Goal: Contribute content: Contribute content

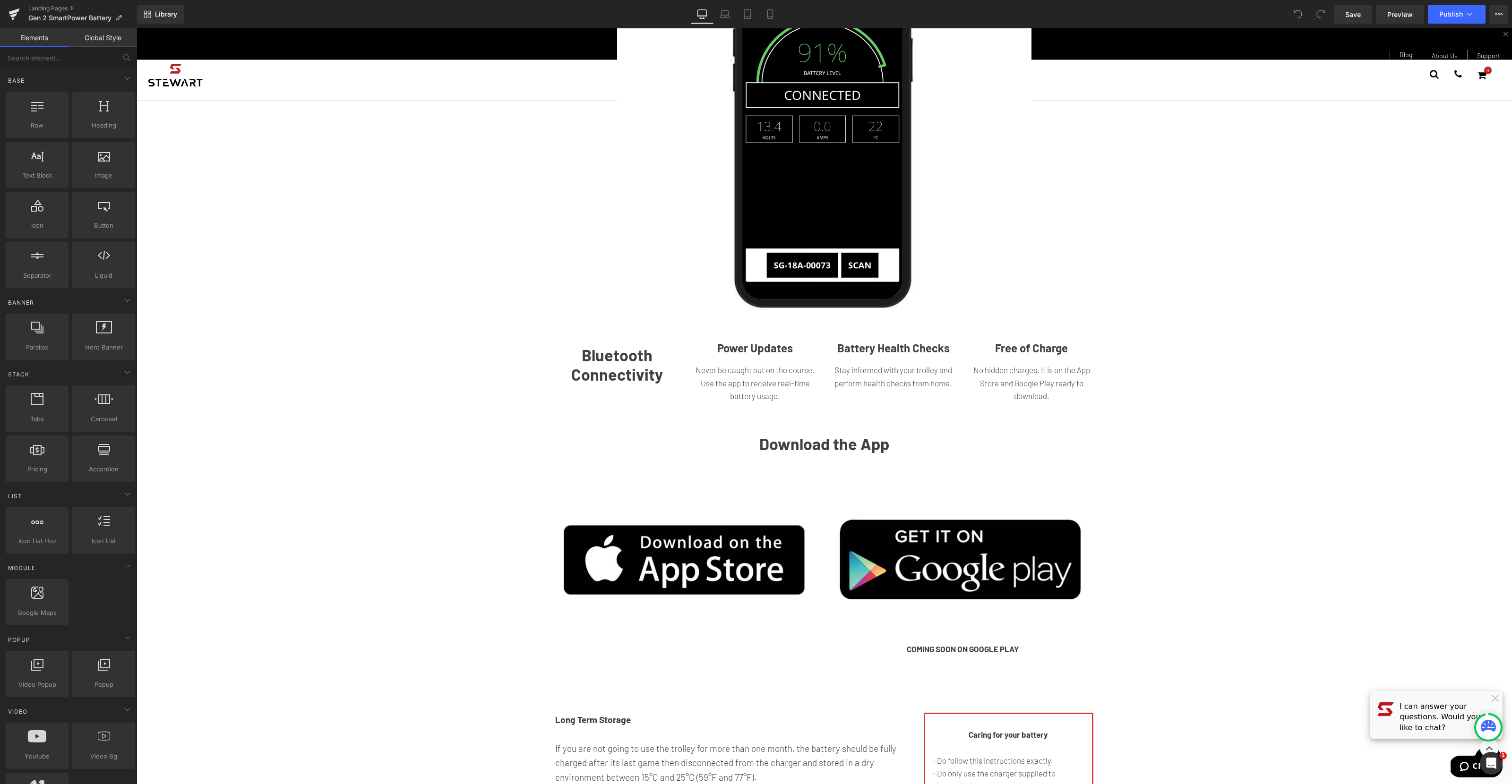
scroll to position [1494, 0]
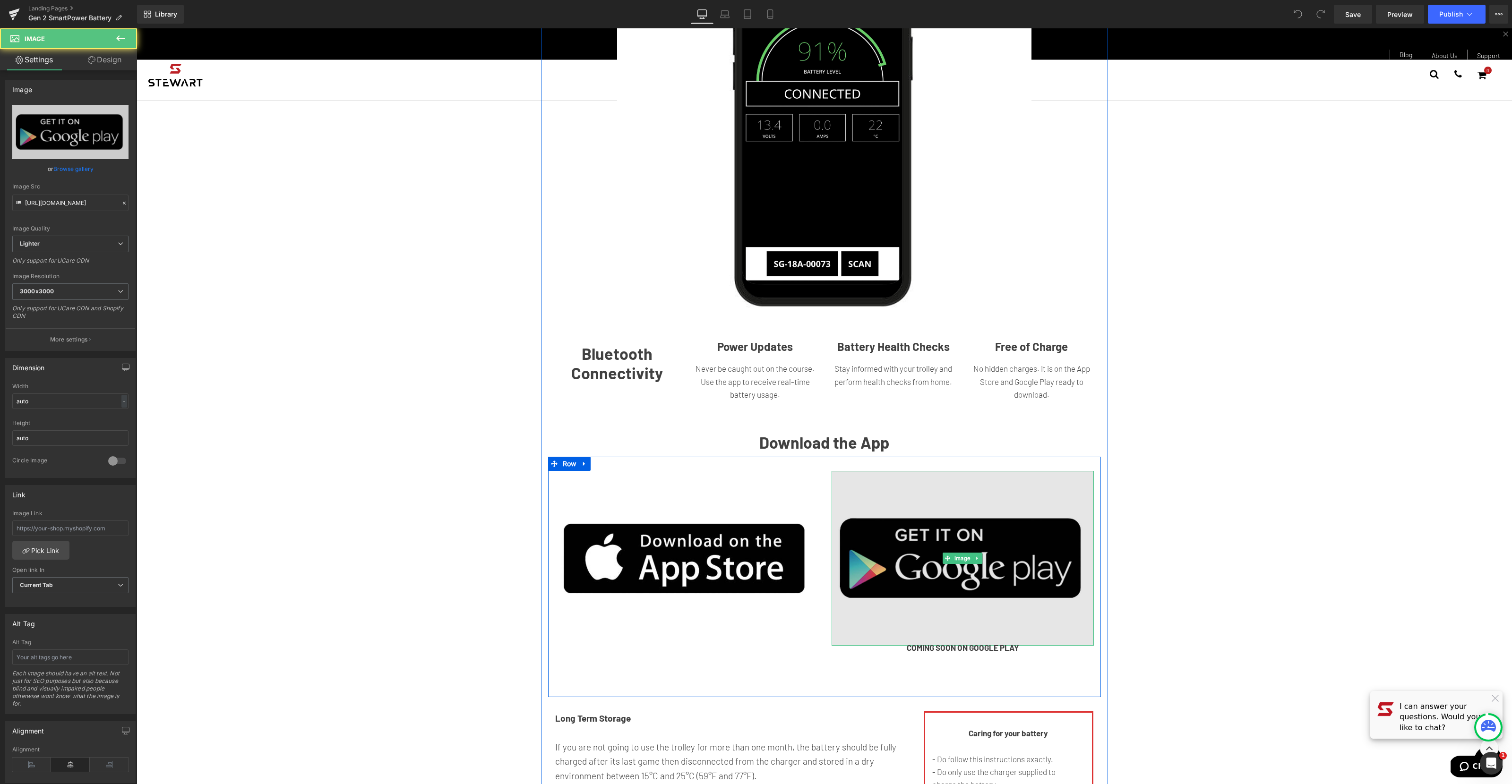
click at [966, 578] on img at bounding box center [962, 558] width 262 height 175
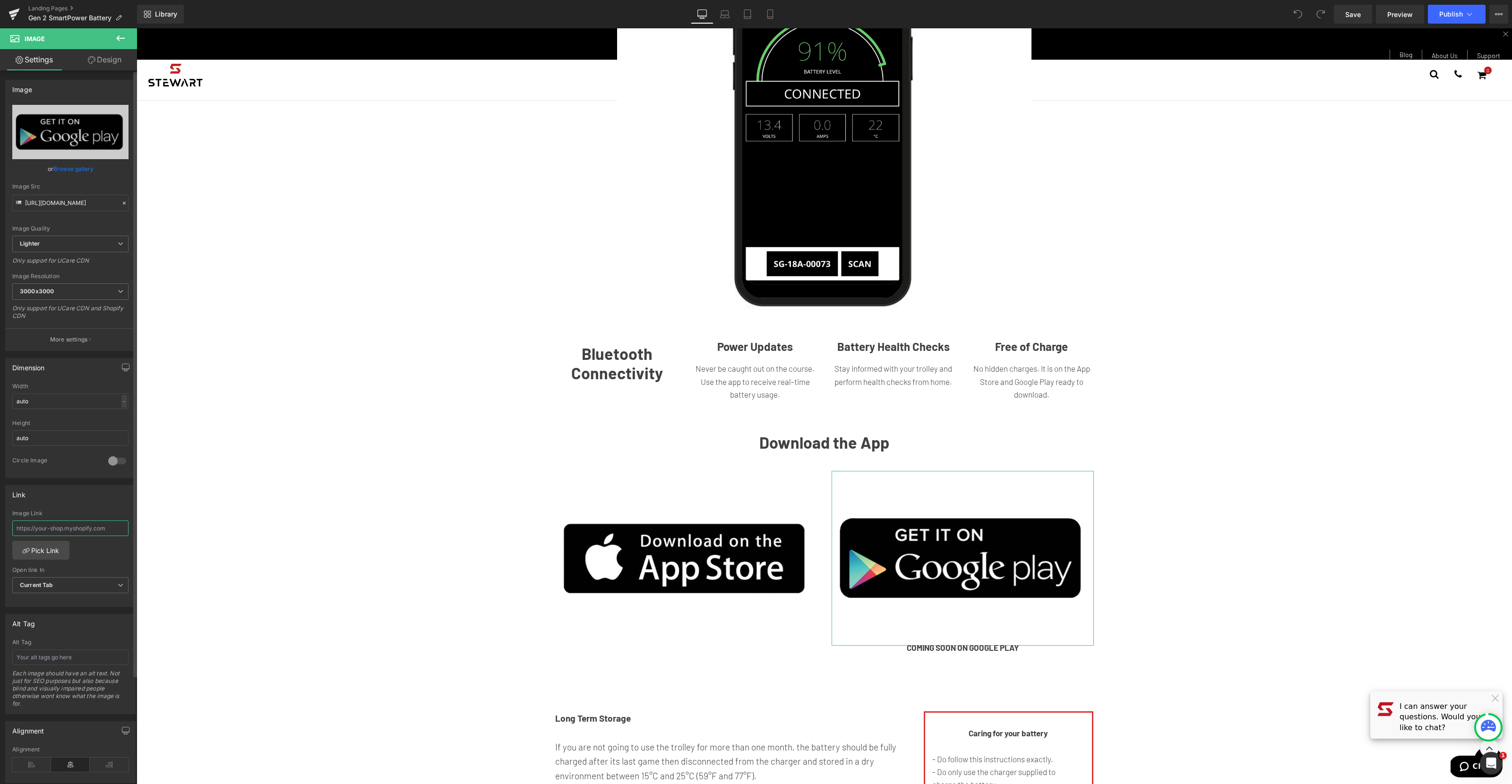
click at [91, 529] on input "text" at bounding box center [70, 528] width 116 height 16
paste input "[URL][DOMAIN_NAME]"
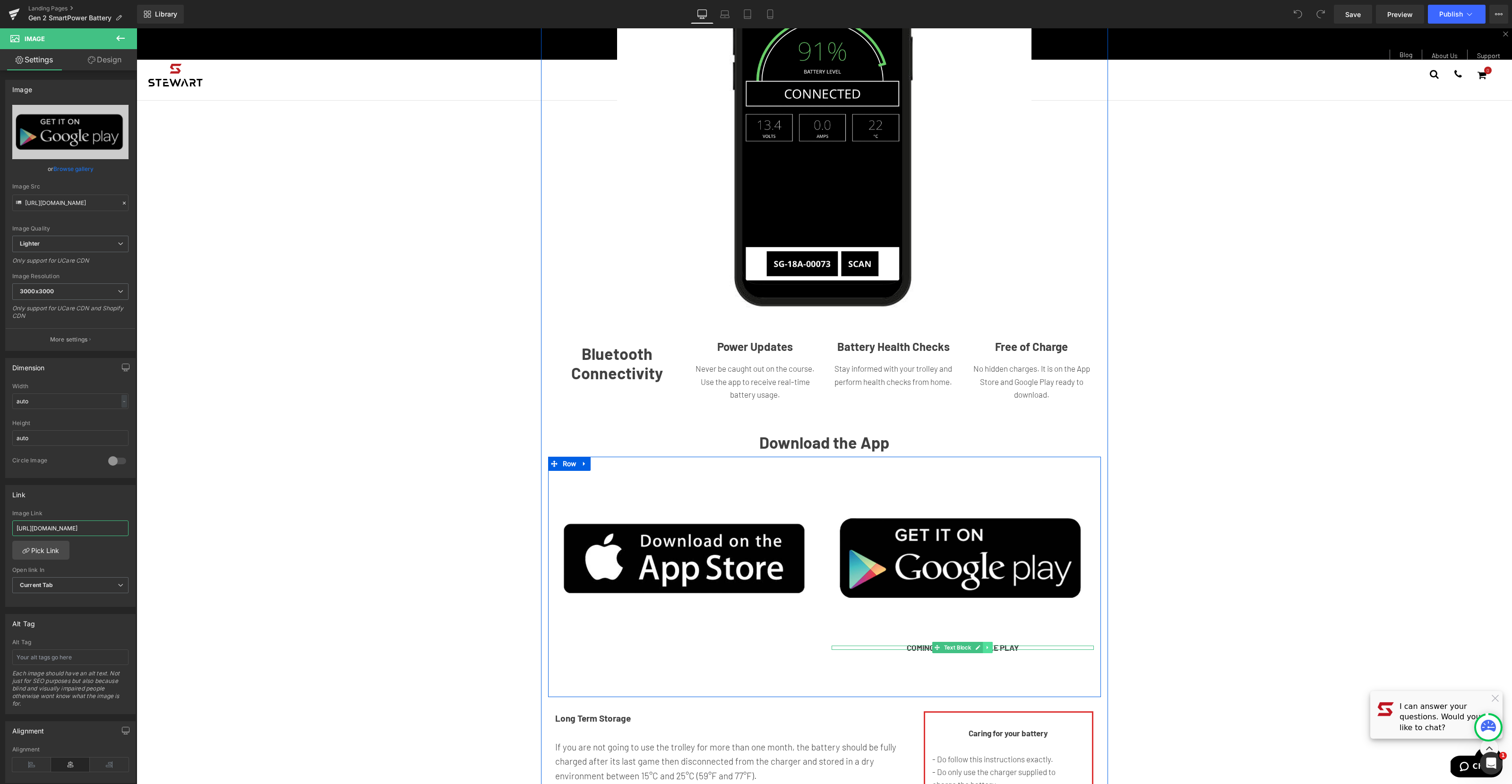
type input "[URL][DOMAIN_NAME]"
drag, startPoint x: 987, startPoint y: 659, endPoint x: 992, endPoint y: 659, distance: 5.0
click at [987, 649] on icon at bounding box center [987, 648] width 1 height 3
click at [995, 650] on icon at bounding box center [992, 648] width 5 height 5
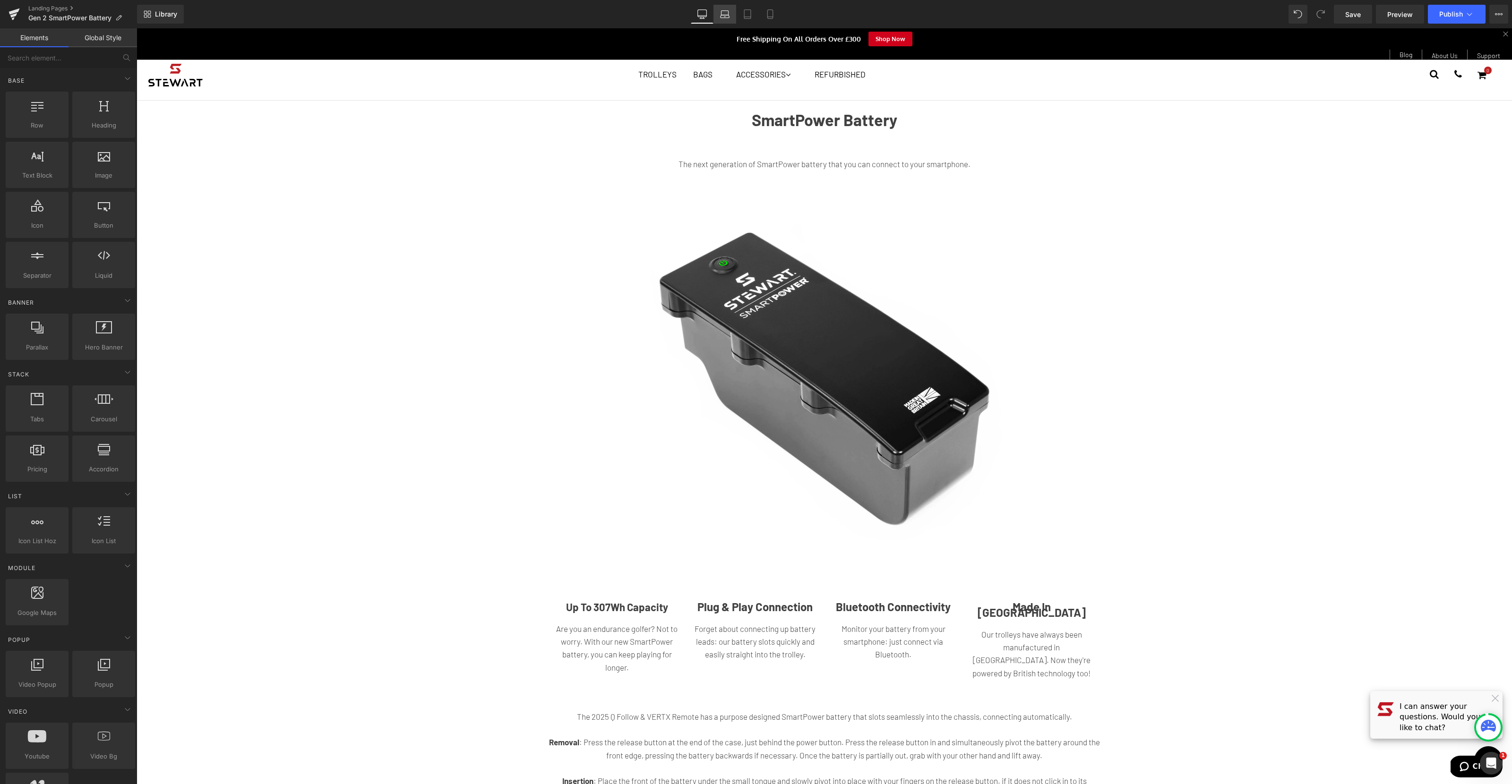
click at [727, 17] on icon at bounding box center [725, 14] width 10 height 10
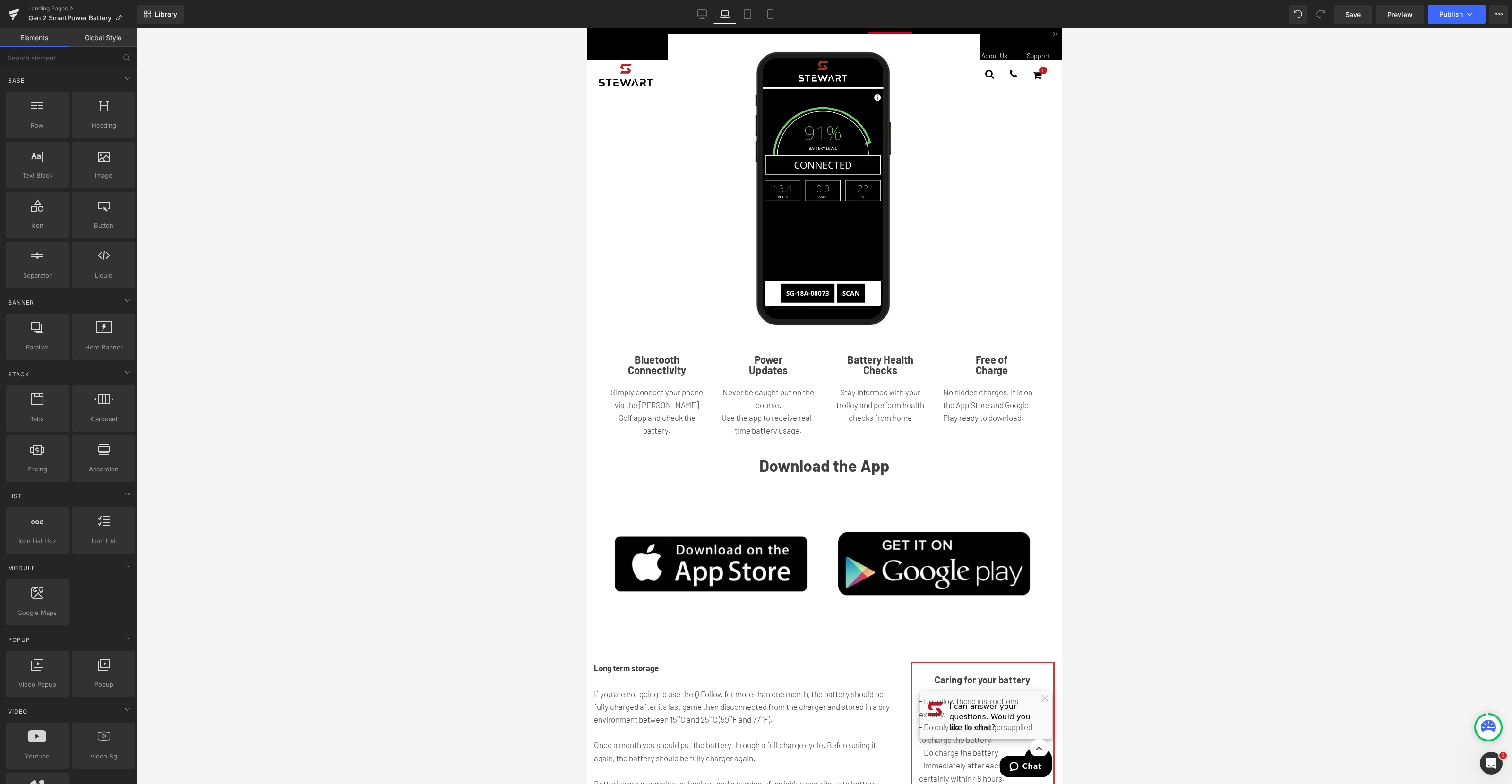
scroll to position [1644, 0]
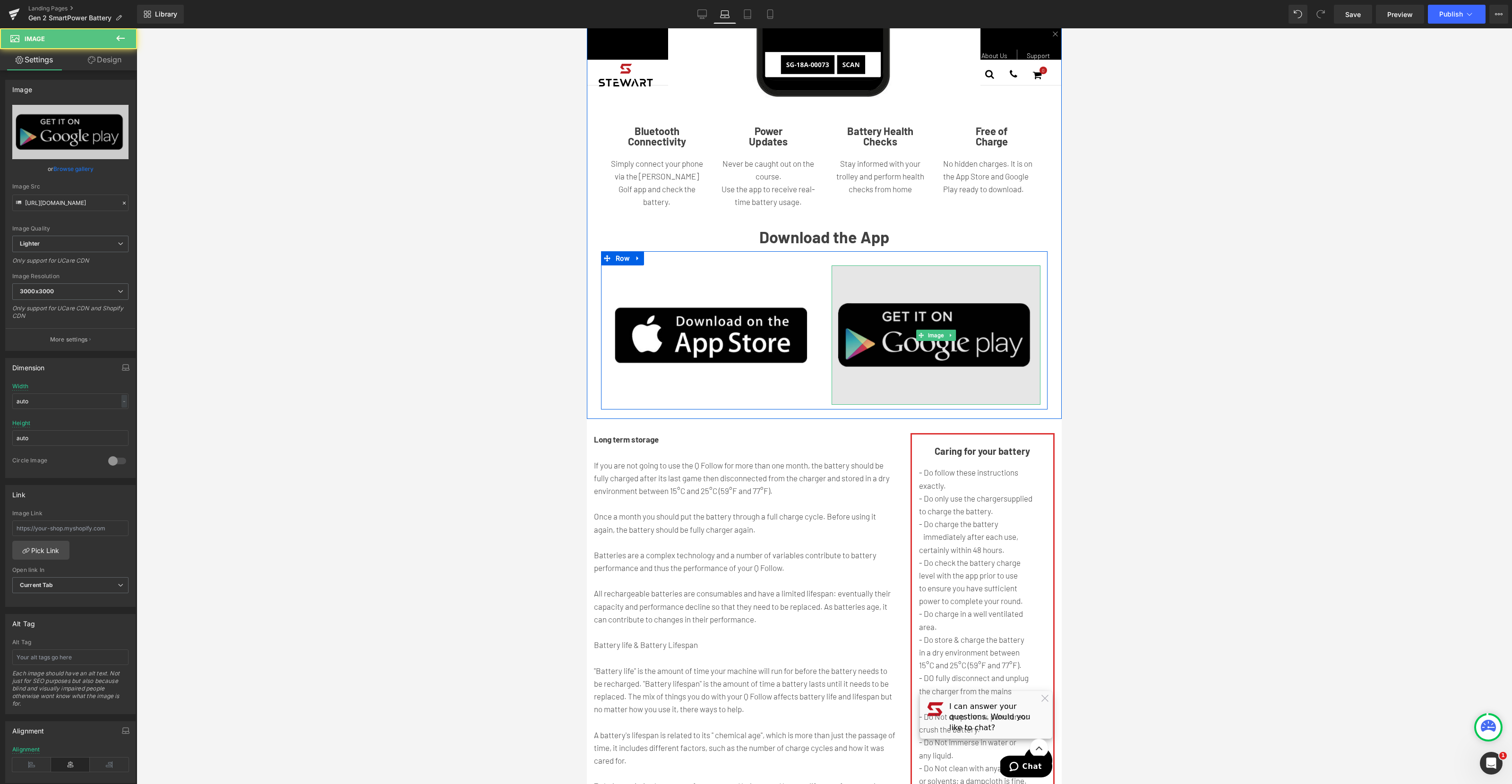
click at [971, 320] on img at bounding box center [936, 335] width 209 height 139
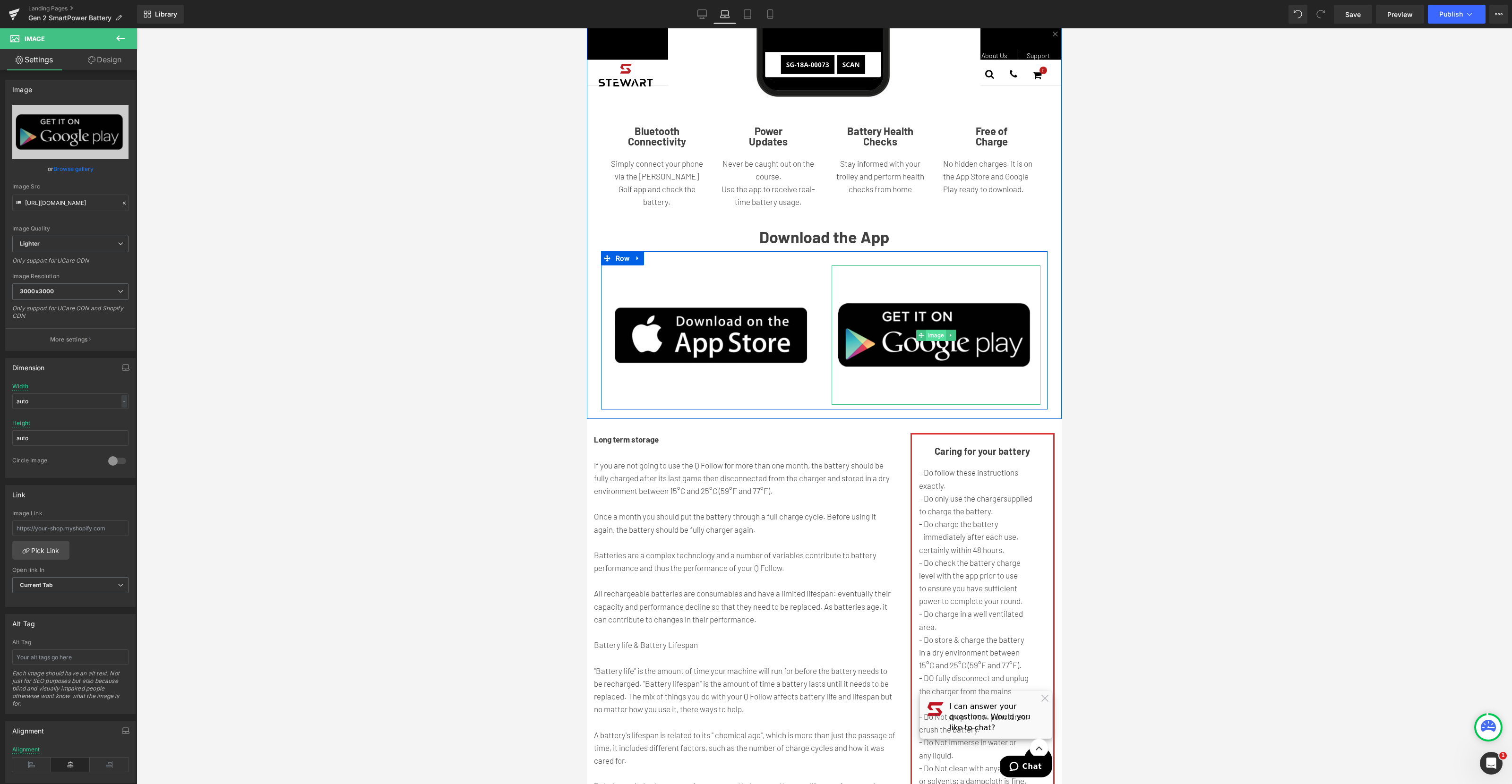
click at [934, 330] on span "Image" at bounding box center [936, 335] width 20 height 12
click at [101, 529] on input "text" at bounding box center [70, 528] width 116 height 16
paste input "[URL][DOMAIN_NAME]"
type input "[URL][DOMAIN_NAME]"
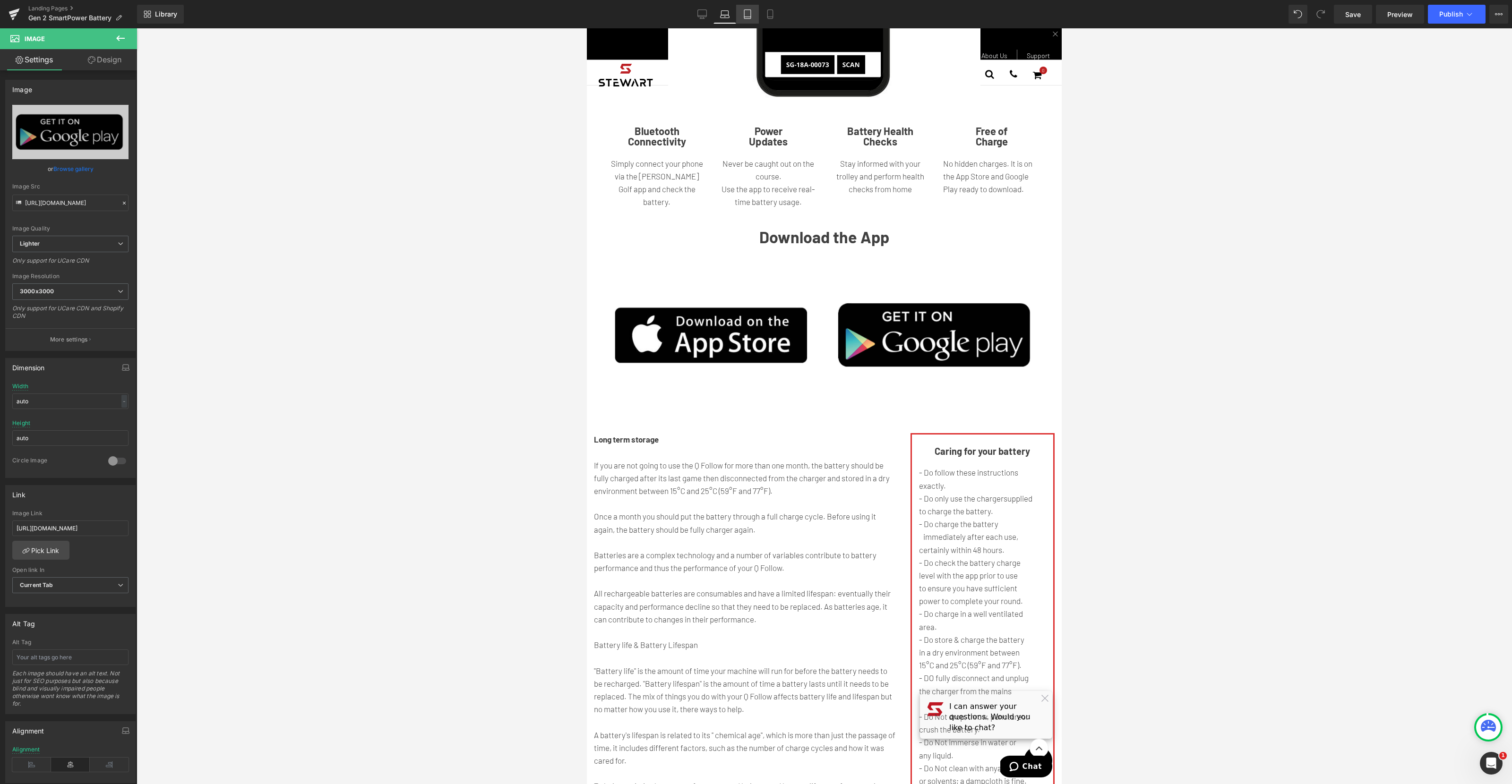
click at [745, 15] on icon at bounding box center [747, 14] width 10 height 10
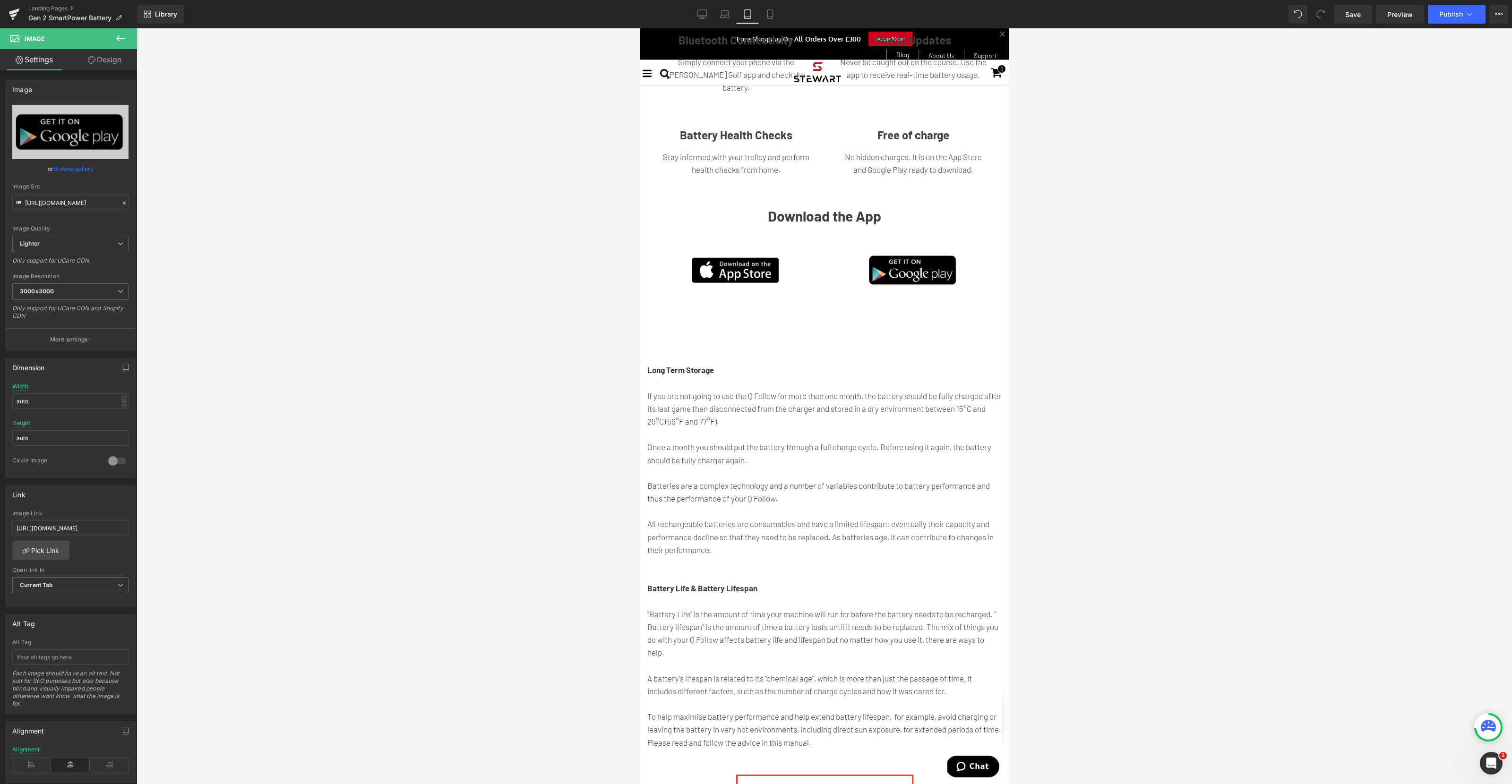
scroll to position [1655, 0]
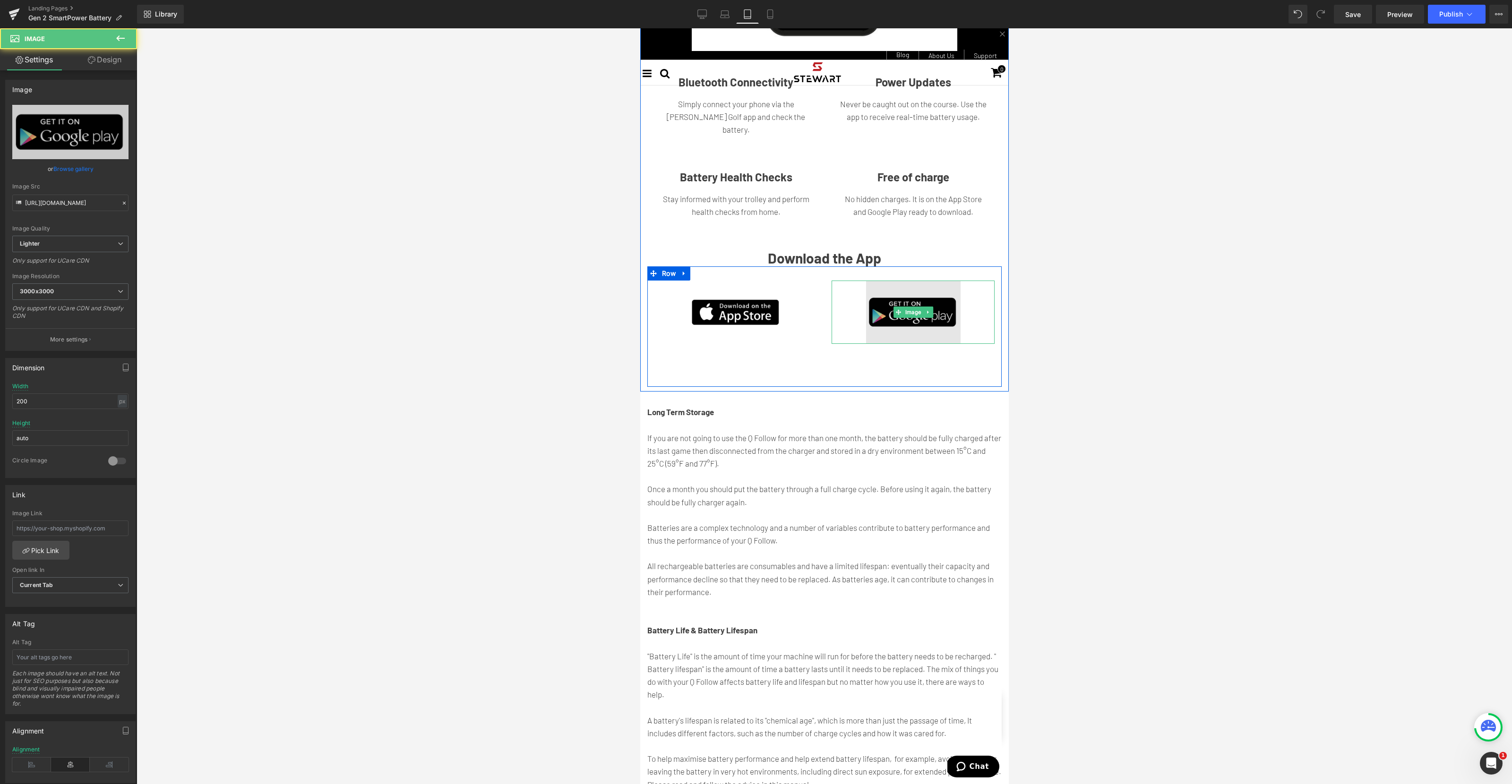
click at [909, 311] on div "Image" at bounding box center [912, 312] width 163 height 63
click at [910, 311] on span "Image" at bounding box center [913, 312] width 20 height 12
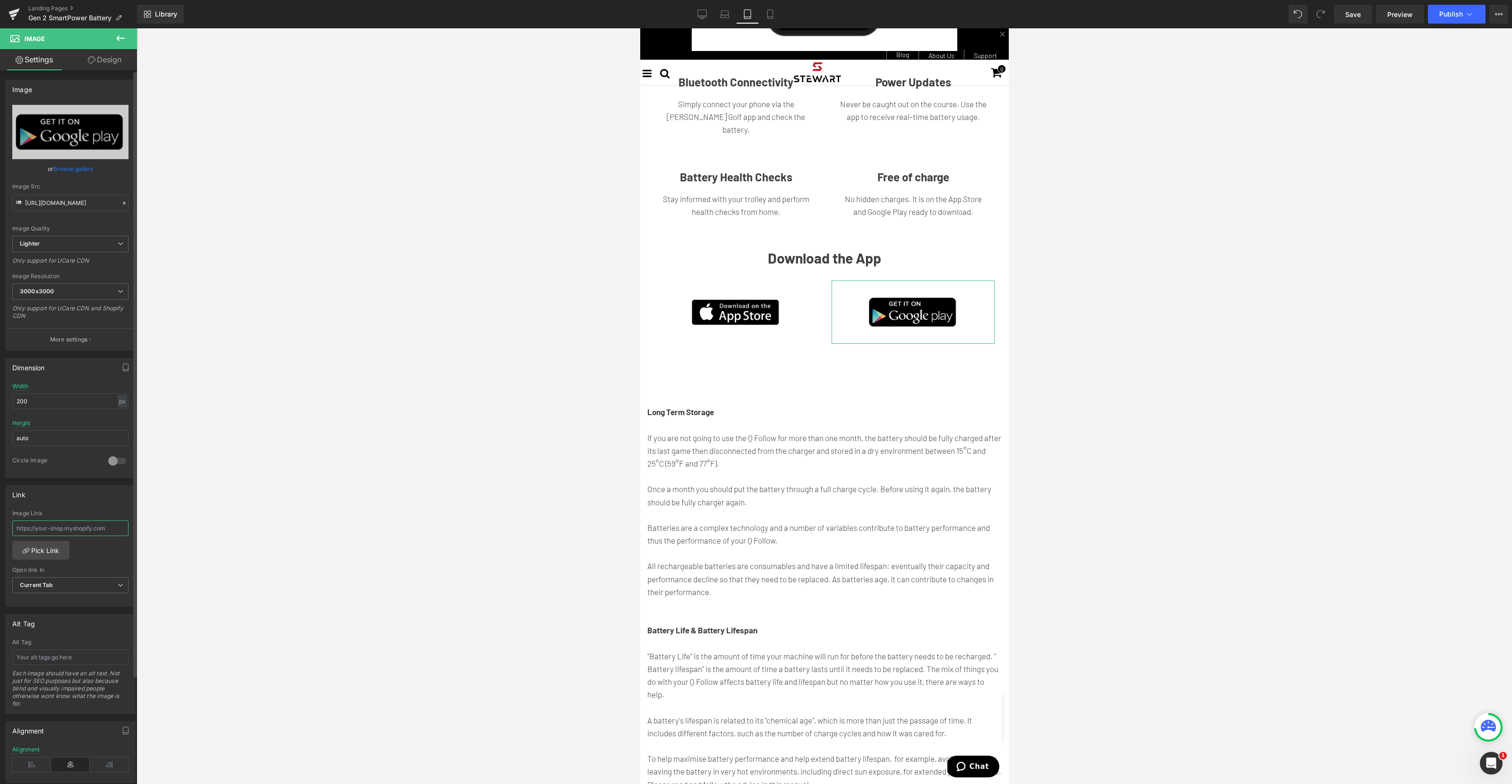
click at [91, 528] on input "text" at bounding box center [70, 528] width 116 height 16
paste input "[URL][DOMAIN_NAME]"
type input "[URL][DOMAIN_NAME]"
click at [731, 314] on span "Image" at bounding box center [735, 312] width 20 height 12
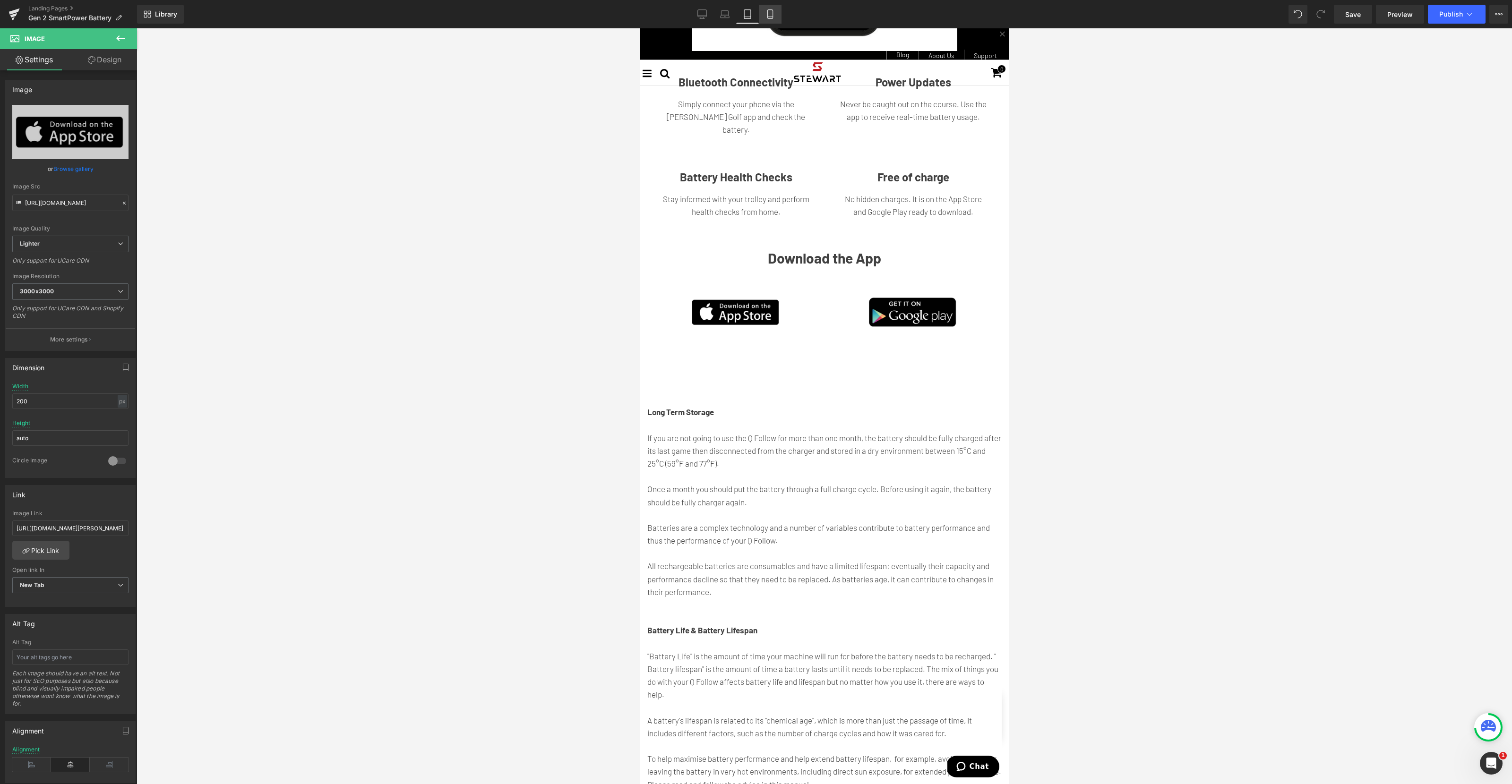
click at [768, 17] on icon at bounding box center [770, 14] width 10 height 10
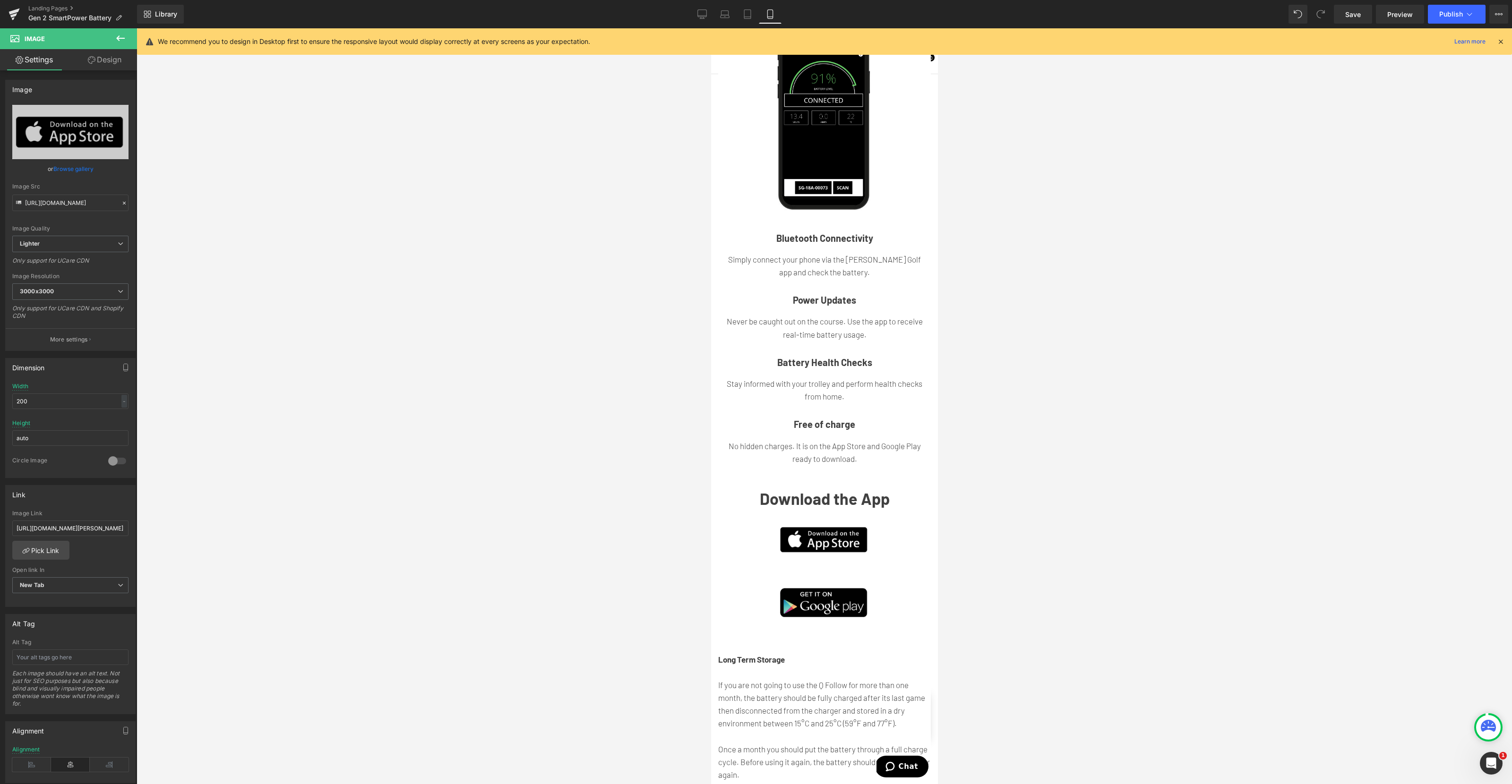
scroll to position [1974, 0]
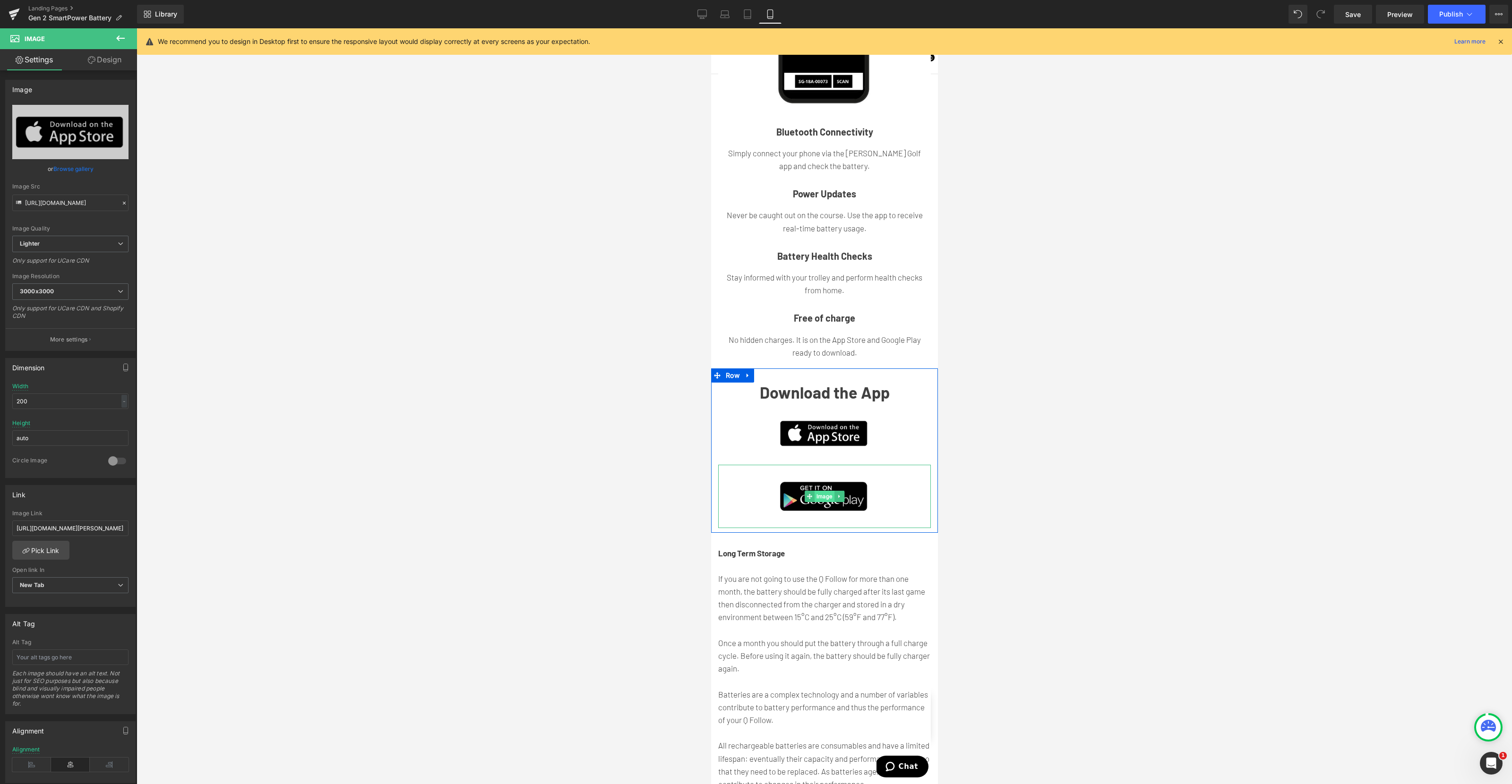
click at [819, 491] on span "Image" at bounding box center [824, 496] width 20 height 12
click at [89, 530] on input "text" at bounding box center [70, 528] width 116 height 16
paste input "[URL][DOMAIN_NAME]"
type input "[URL][DOMAIN_NAME]"
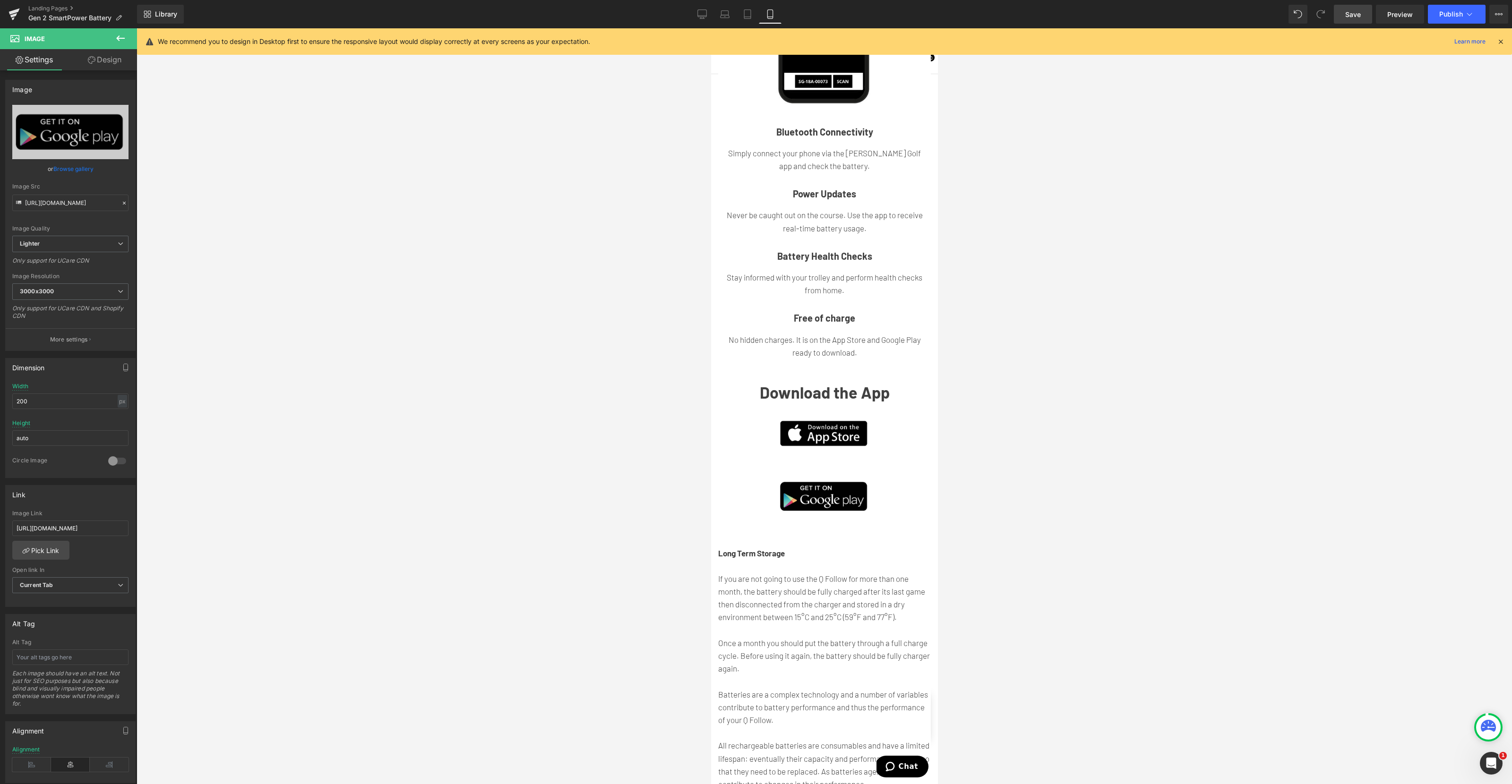
click at [1349, 14] on span "Save" at bounding box center [1352, 14] width 16 height 10
click at [1454, 18] on span "Publish" at bounding box center [1451, 14] width 24 height 7
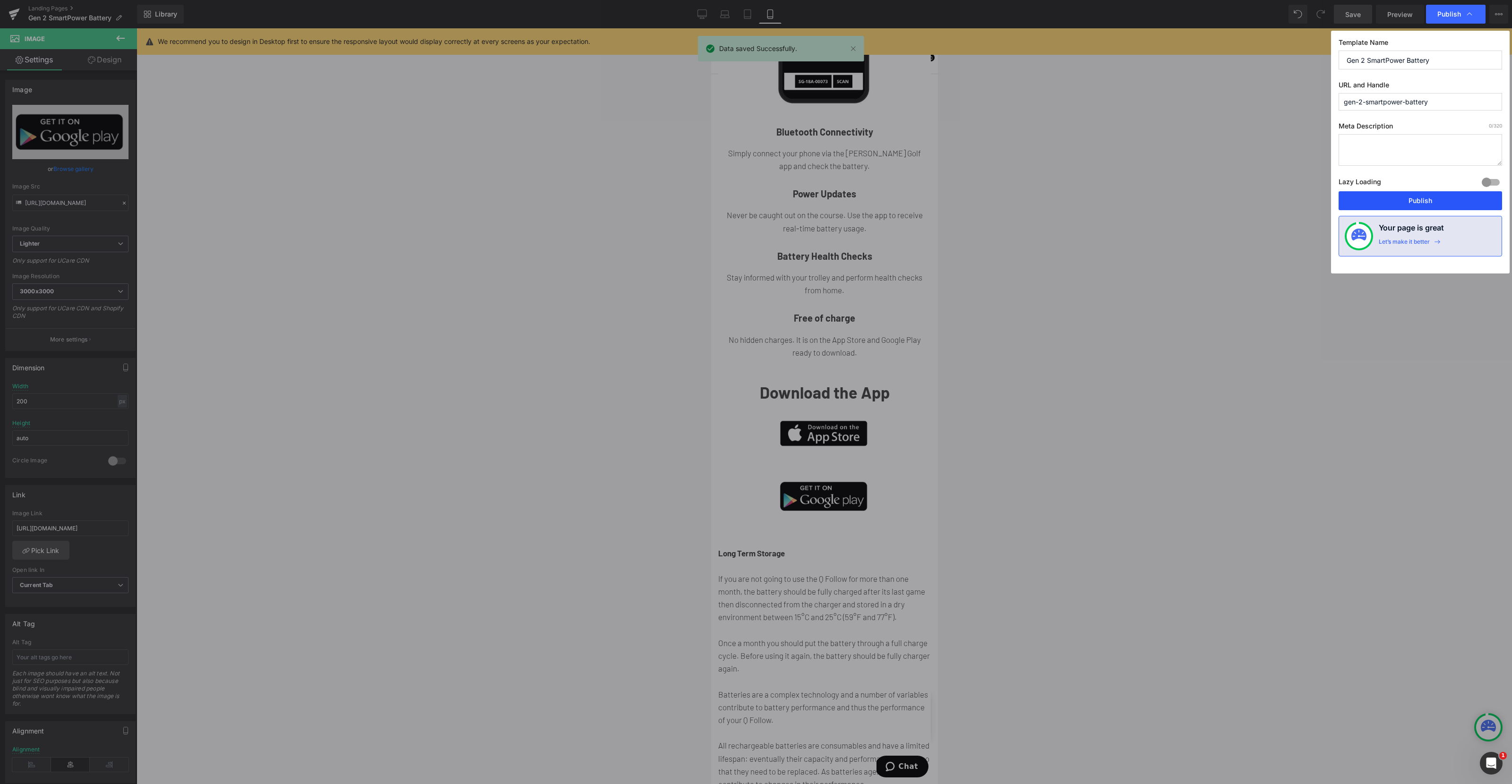
click at [1425, 200] on button "Publish" at bounding box center [1420, 201] width 164 height 19
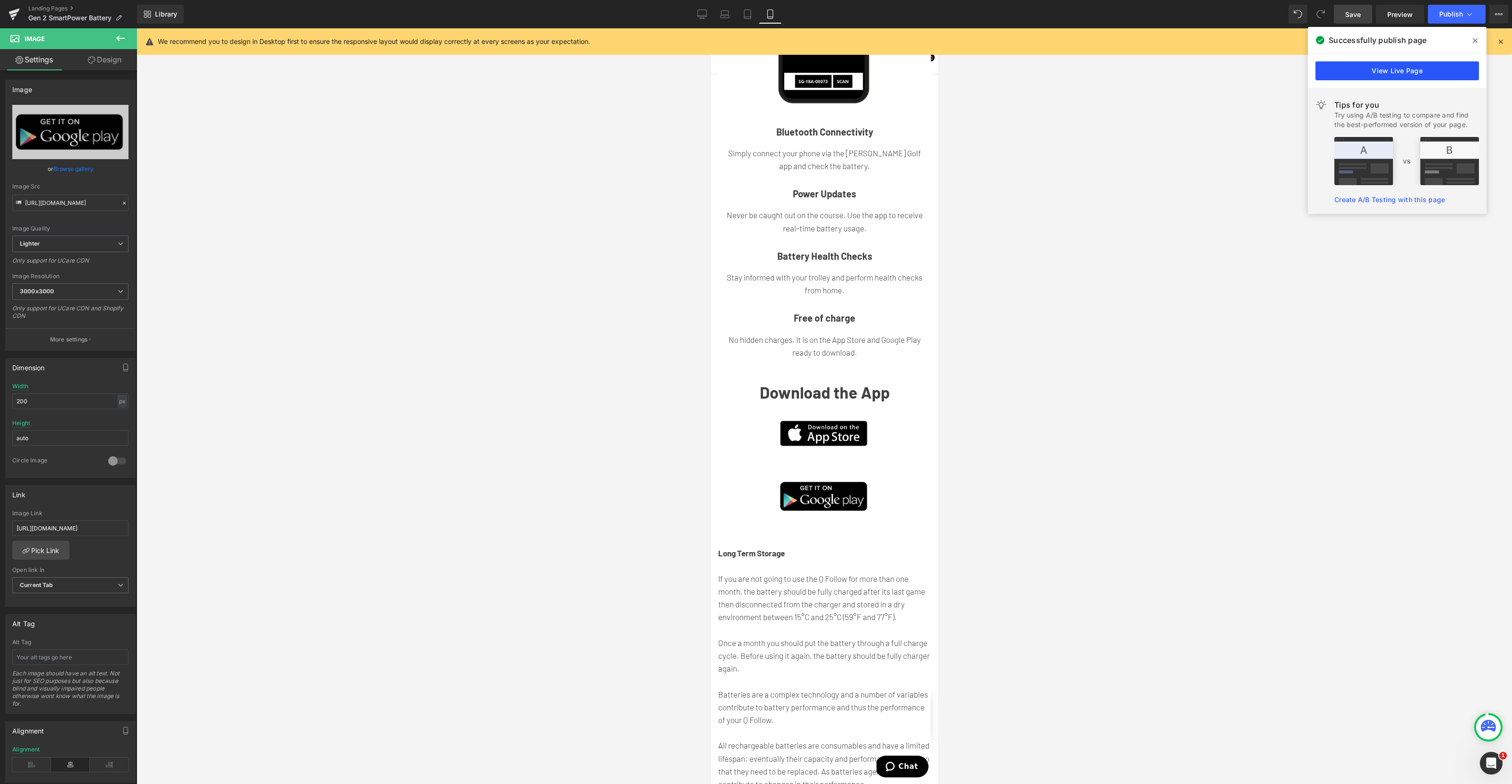
click at [1387, 66] on link "View Live Page" at bounding box center [1397, 71] width 164 height 19
